Goal: Task Accomplishment & Management: Complete application form

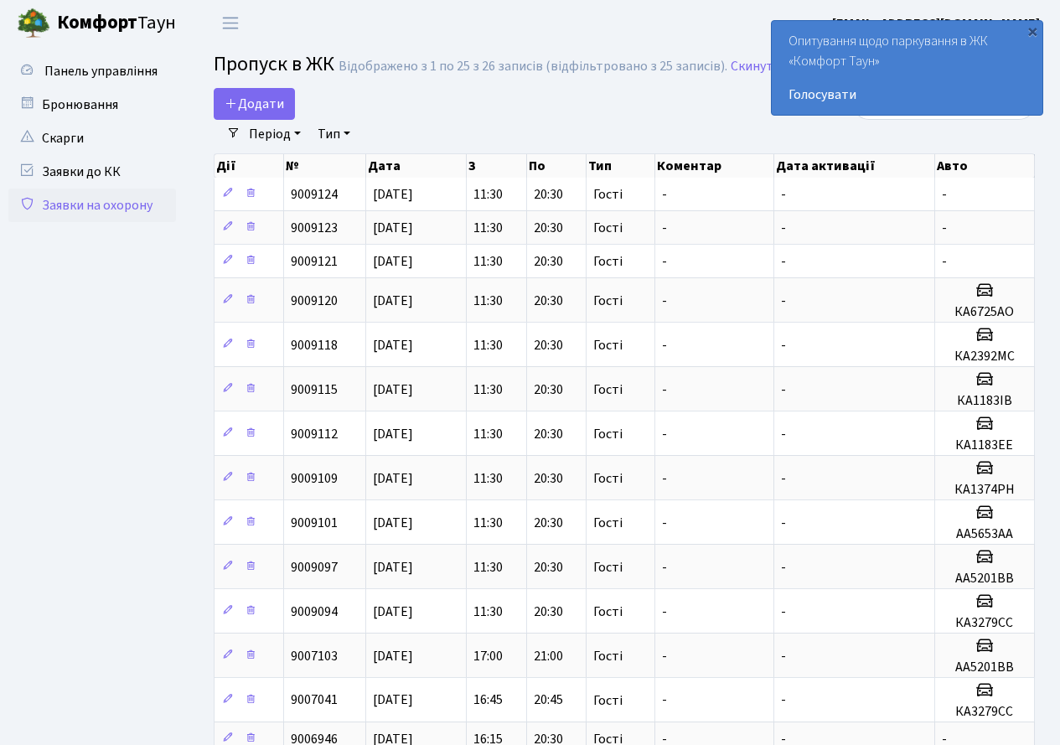
select select "25"
click at [255, 96] on span "Додати" at bounding box center [255, 104] width 60 height 18
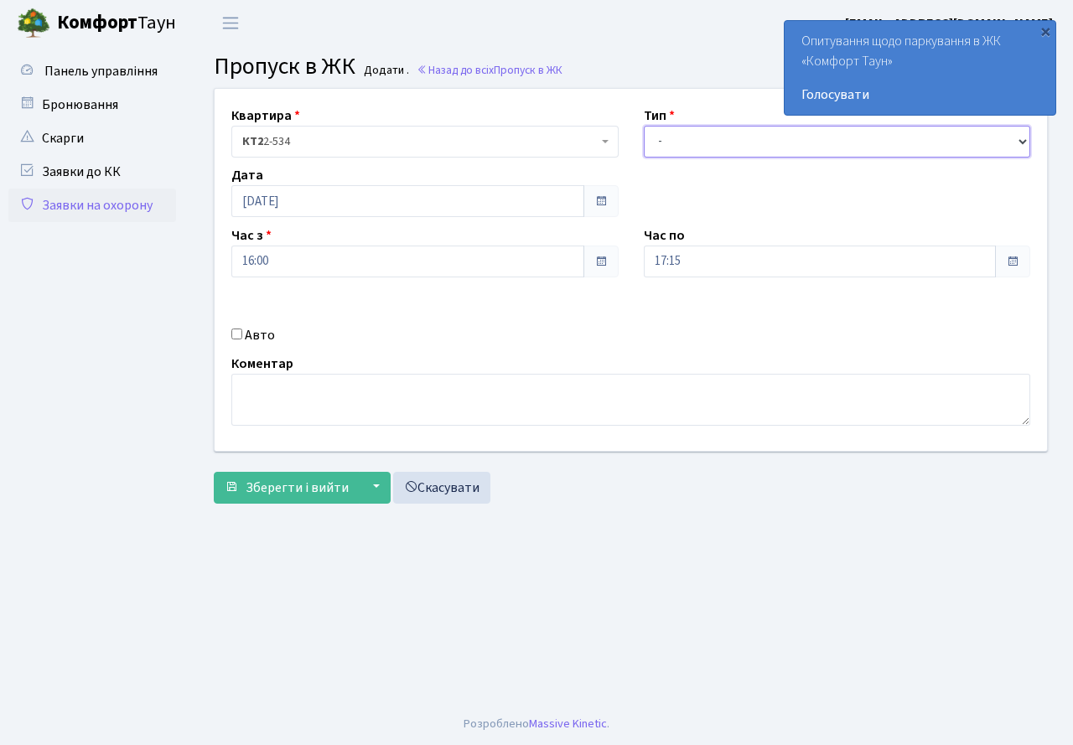
click at [708, 139] on select "- Доставка Таксі Гості Сервіс" at bounding box center [837, 142] width 387 height 32
select select "3"
click at [644, 126] on select "- Доставка Таксі Гості Сервіс" at bounding box center [837, 142] width 387 height 32
click at [793, 259] on input "17:15" at bounding box center [820, 262] width 353 height 32
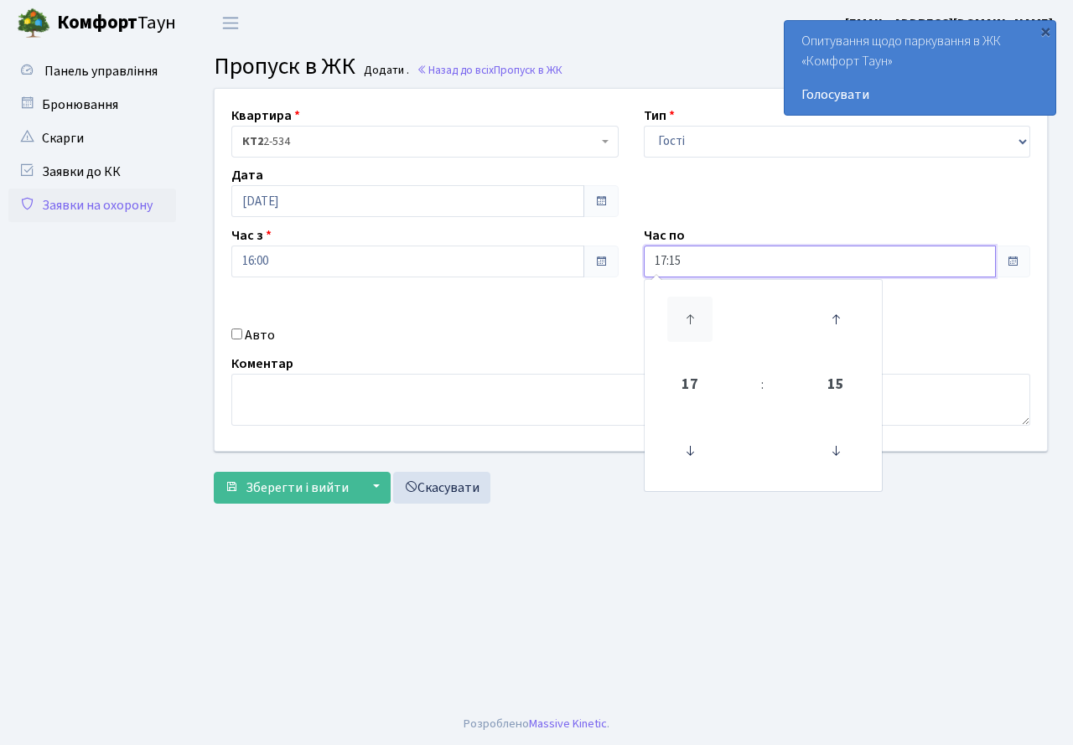
click at [696, 317] on icon at bounding box center [689, 319] width 45 height 45
type input "20:15"
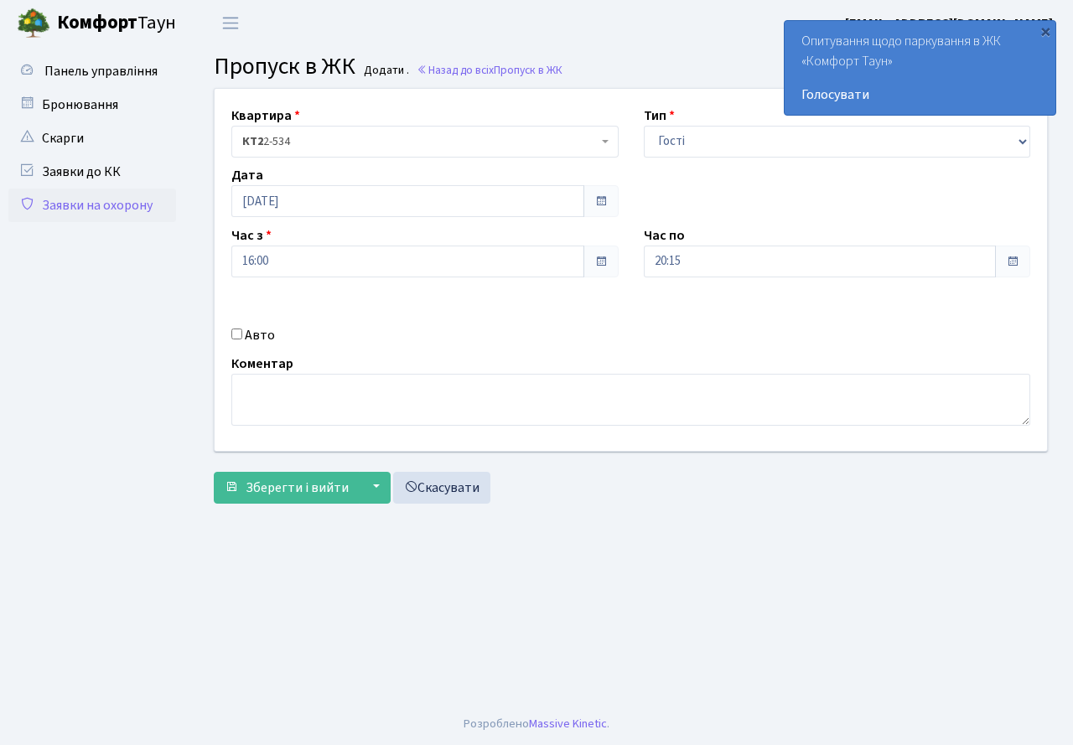
click at [243, 337] on div "Авто" at bounding box center [425, 335] width 412 height 20
click at [234, 334] on input "Авто" at bounding box center [236, 334] width 11 height 11
checkbox input "true"
paste input "КА6725АО"
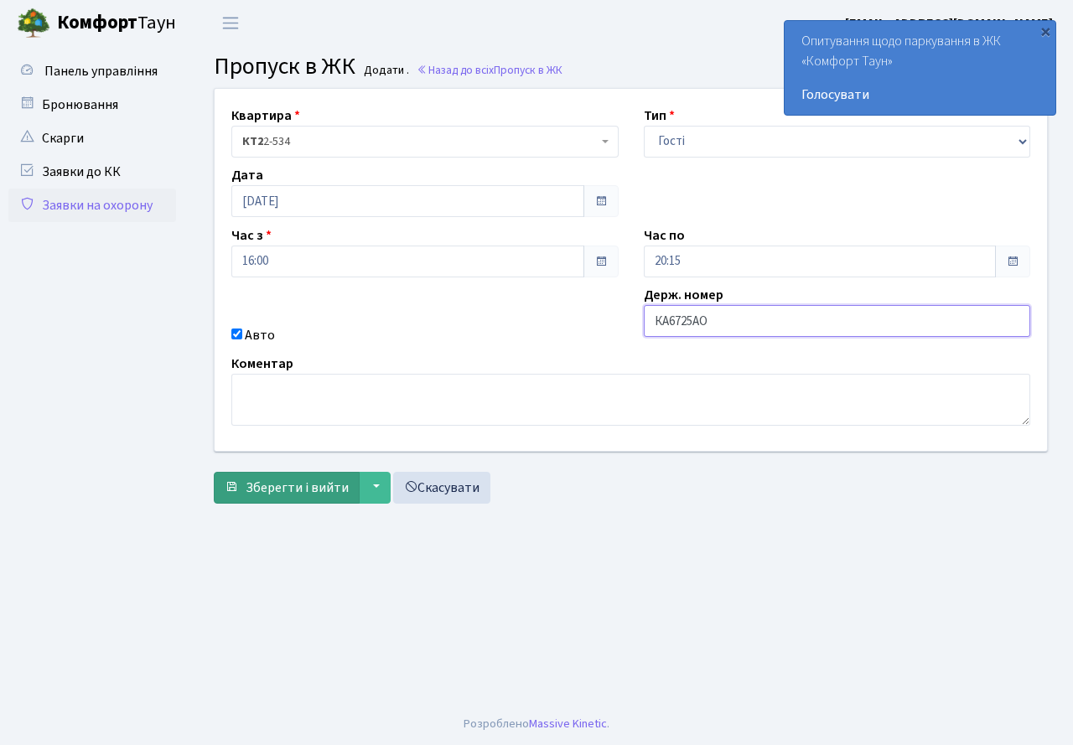
type input "КА6725АО"
click at [284, 488] on span "Зберегти і вийти" at bounding box center [297, 488] width 103 height 18
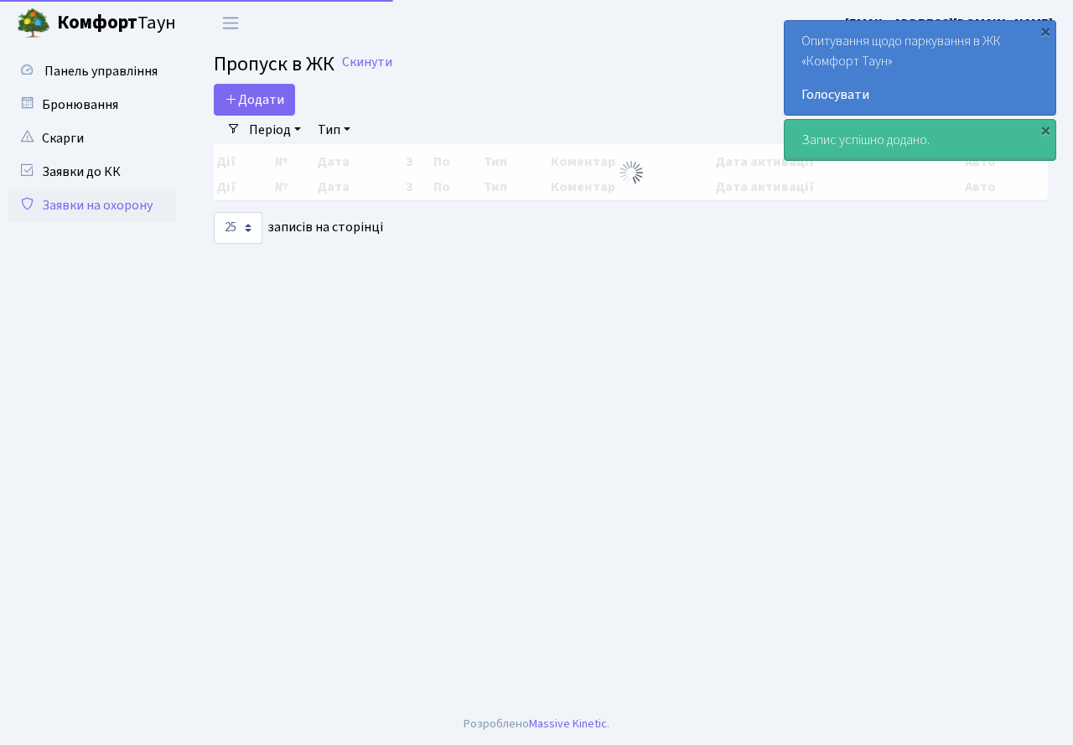
select select "25"
